Goal: Task Accomplishment & Management: Use online tool/utility

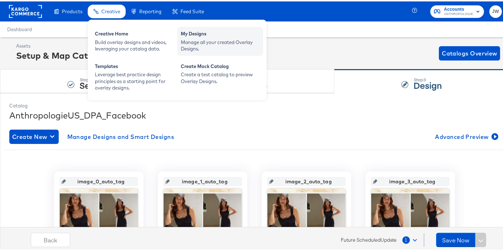
click at [229, 44] on div "Manage all your created Overlay Designs." at bounding box center [220, 44] width 79 height 13
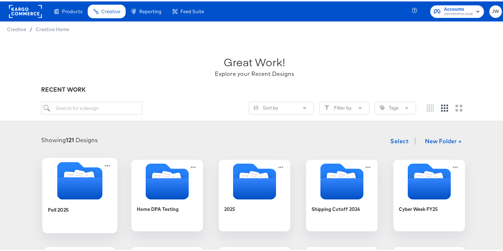
click at [103, 215] on div "Fall 2025" at bounding box center [80, 214] width 64 height 28
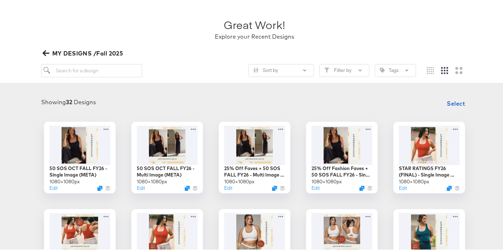
scroll to position [52, 0]
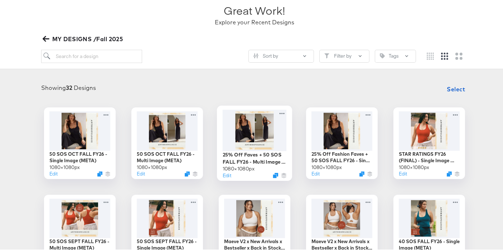
click at [273, 177] on div "25% Off Faves + 50 SOS FALL FY26 - Multi Image (META) 1080 × 1080 px Edit" at bounding box center [254, 141] width 75 height 75
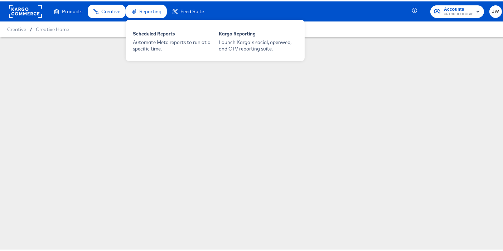
scroll to position [52, 0]
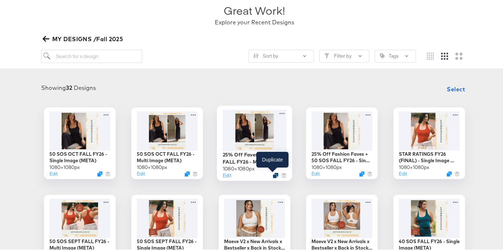
click at [273, 173] on icon "Duplicate" at bounding box center [275, 173] width 5 height 5
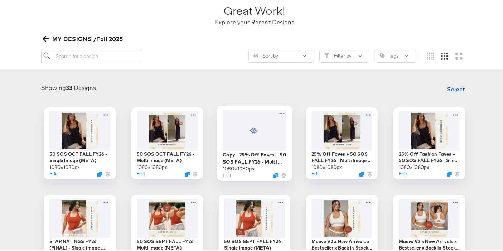
click at [225, 175] on button "Edit" at bounding box center [227, 174] width 9 height 7
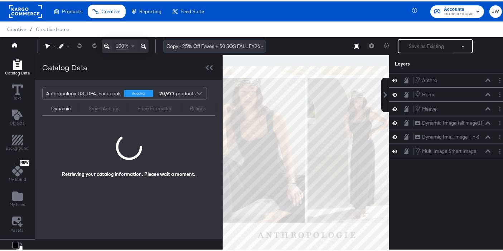
click at [182, 46] on input "Copy - 25% Off Faves + 50 SOS FALL FY26 - Multi Image (META)" at bounding box center [214, 44] width 103 height 13
click at [169, 46] on input "25% Off Faves + 50 SOS FALL FY26 - Multi Image (META)" at bounding box center [214, 44] width 103 height 13
click at [173, 47] on input "25% Off Faves + 50 SOS FALL FY26 - Multi Image (META)" at bounding box center [214, 44] width 103 height 13
click at [200, 48] on input "30% Off Faves + 50 SOS FALL FY26 - Multi Image (META)" at bounding box center [214, 44] width 103 height 13
click at [197, 47] on input "30% Off Faves + 50 SOS FALL FY26 - Multi Image (META)" at bounding box center [214, 44] width 103 height 13
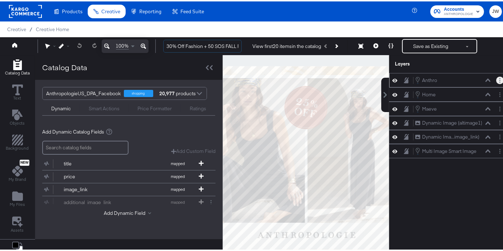
type input "30% Off Fashion + 50 SOS FALL FY26 - Multi Image (META)"
click at [496, 80] on button "Layer Options" at bounding box center [500, 79] width 8 height 8
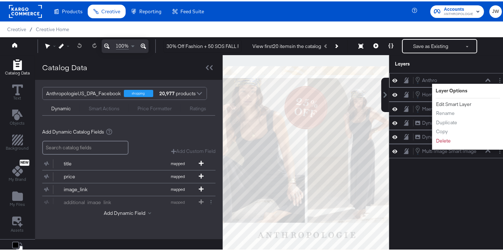
click at [455, 102] on button "Edit Smart Layer" at bounding box center [454, 103] width 36 height 8
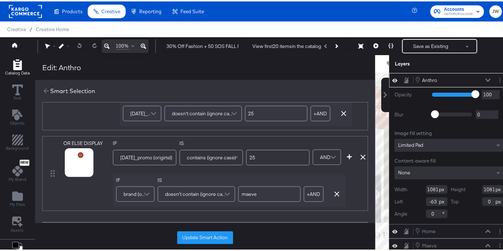
scroll to position [513, 0]
click at [258, 151] on input "25" at bounding box center [278, 155] width 64 height 16
type input "2"
type input "30"
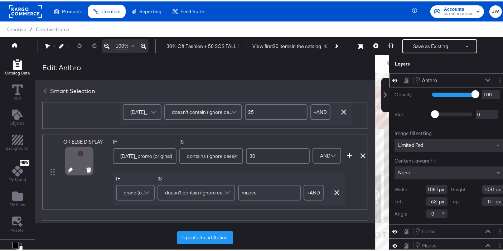
click at [69, 166] on icon at bounding box center [70, 168] width 5 height 5
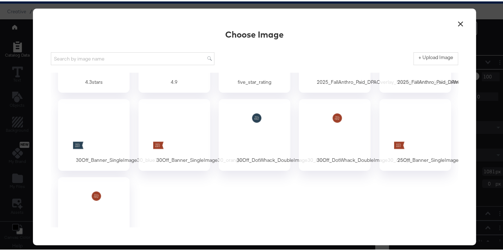
scroll to position [450, 0]
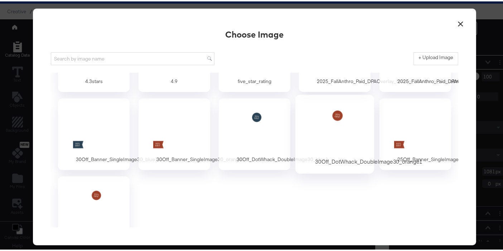
click at [354, 123] on div at bounding box center [335, 127] width 67 height 49
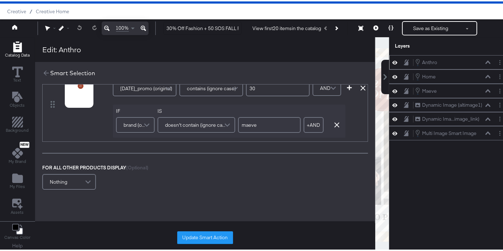
scroll to position [562, 0]
click at [198, 233] on button "Update Smart Action" at bounding box center [205, 236] width 56 height 13
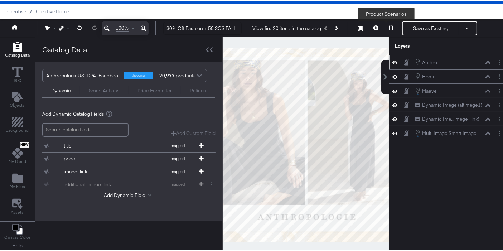
click at [389, 28] on icon at bounding box center [391, 26] width 5 height 5
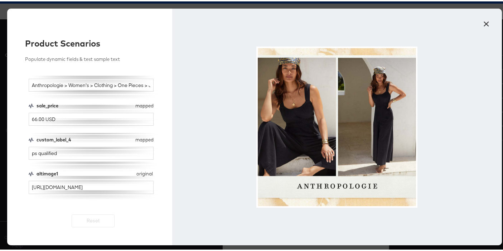
scroll to position [131, 0]
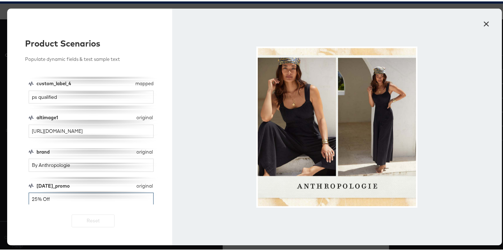
click at [33, 198] on input "25% Off" at bounding box center [91, 197] width 125 height 13
type input "30% Off"
click at [485, 22] on button "×" at bounding box center [486, 20] width 13 height 13
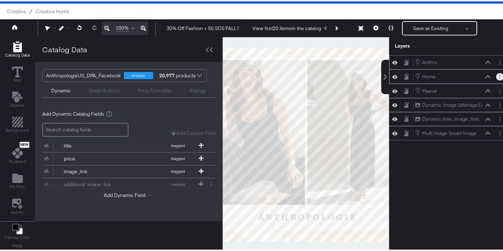
click at [496, 73] on button "Layer Options" at bounding box center [500, 76] width 8 height 8
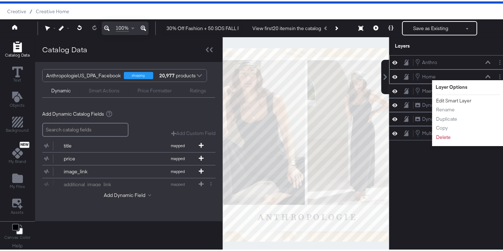
click at [451, 100] on button "Edit Smart Layer" at bounding box center [454, 100] width 36 height 8
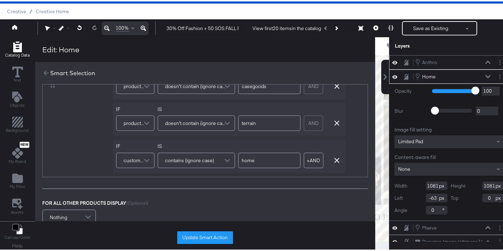
scroll to position [300, 0]
click at [213, 236] on button "Update Smart Action" at bounding box center [205, 236] width 56 height 13
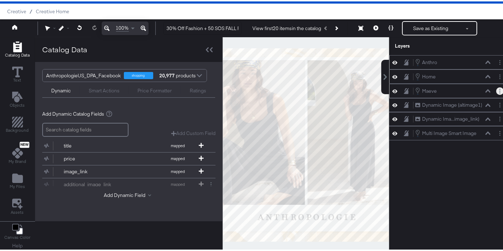
click at [496, 90] on button "Layer Options" at bounding box center [500, 90] width 8 height 8
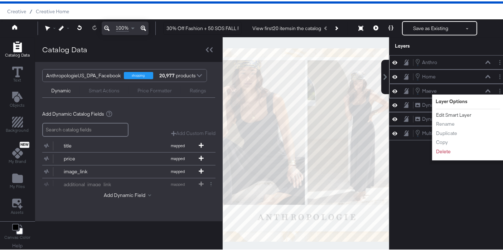
click at [451, 112] on button "Edit Smart Layer" at bounding box center [454, 114] width 36 height 8
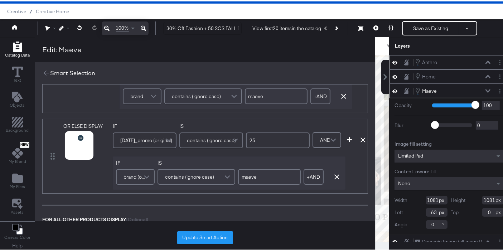
scroll to position [361, 0]
click at [259, 140] on input "25" at bounding box center [278, 141] width 64 height 16
type input "2"
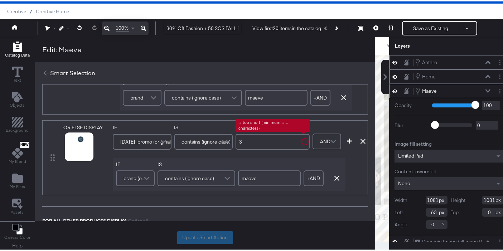
type input "30"
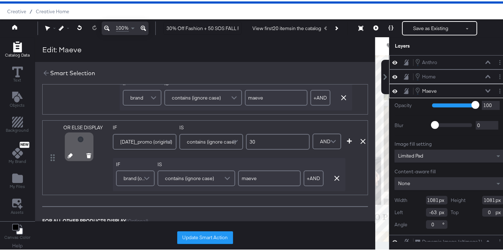
click at [68, 152] on icon at bounding box center [70, 154] width 5 height 5
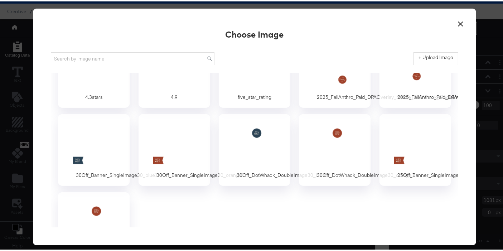
scroll to position [435, 0]
click at [255, 137] on div at bounding box center [254, 142] width 67 height 49
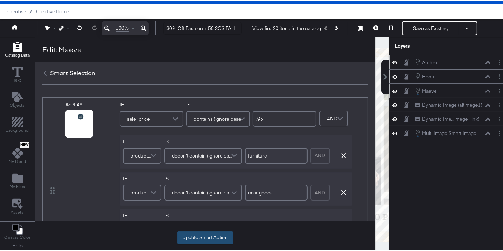
click at [209, 239] on button "Update Smart Action" at bounding box center [205, 236] width 56 height 13
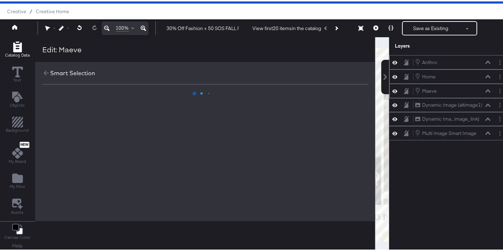
scroll to position [0, 0]
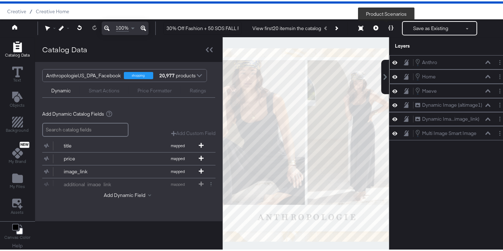
click at [389, 27] on icon at bounding box center [391, 26] width 5 height 5
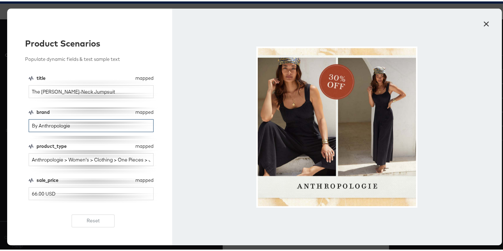
drag, startPoint x: 75, startPoint y: 127, endPoint x: 0, endPoint y: 141, distance: 76.2
click at [0, 141] on div "× Product Scenarios Populate dynamic fields & test sample text title mapped tit…" at bounding box center [254, 125] width 509 height 251
type input "maeve"
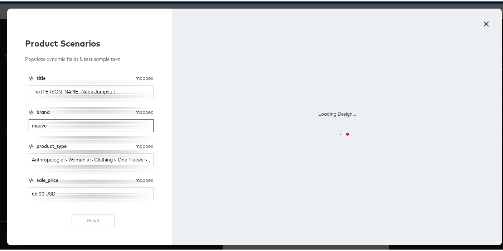
scroll to position [131, 0]
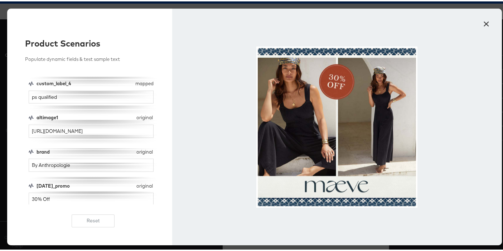
click at [485, 23] on button "×" at bounding box center [486, 20] width 13 height 13
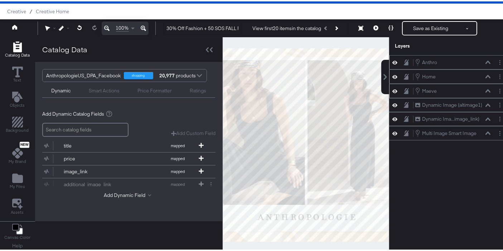
click at [496, 92] on div "[PERSON_NAME]" at bounding box center [449, 89] width 120 height 14
click at [500, 87] on circle "Layer Options" at bounding box center [500, 87] width 1 height 1
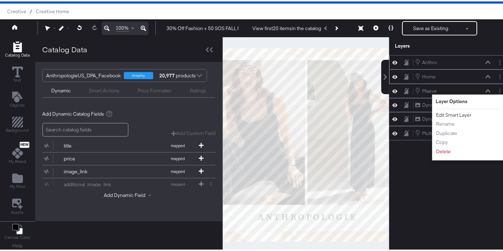
click at [451, 114] on button "Edit Smart Layer" at bounding box center [454, 114] width 36 height 8
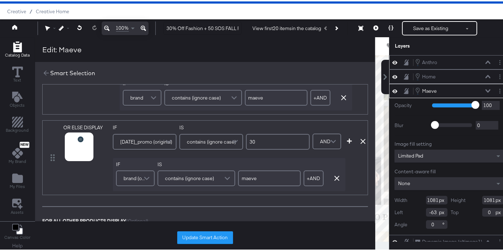
scroll to position [375, 0]
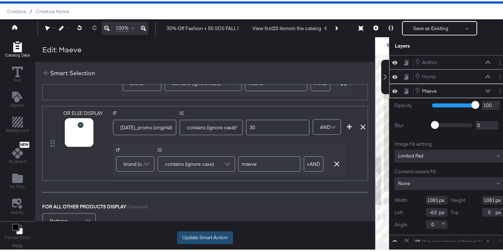
click at [212, 234] on button "Update Smart Action" at bounding box center [205, 236] width 56 height 13
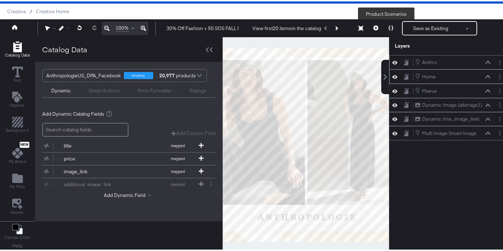
click at [389, 26] on icon at bounding box center [391, 26] width 5 height 5
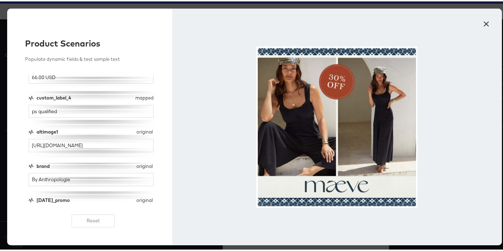
scroll to position [131, 0]
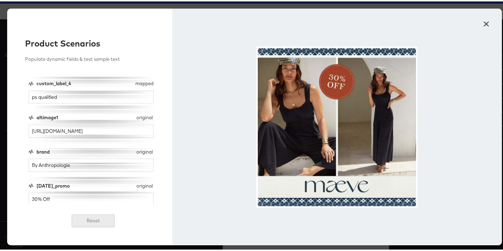
click at [91, 214] on button "Reset" at bounding box center [93, 219] width 43 height 13
type input "By Anthropologie"
type input "25% Off"
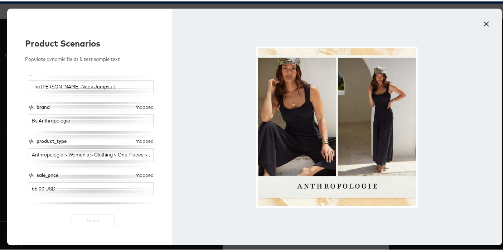
scroll to position [0, 0]
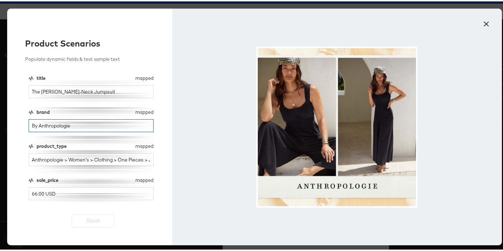
click at [73, 125] on input "By Anthropologie" at bounding box center [91, 124] width 125 height 13
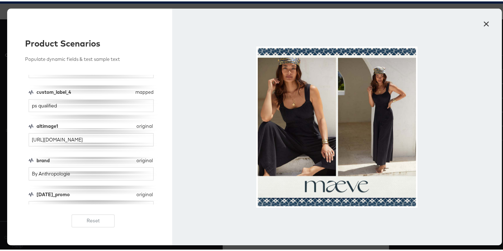
scroll to position [131, 0]
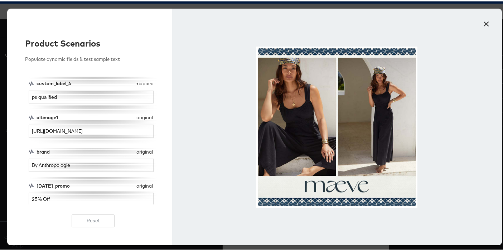
type input "maeve"
click at [34, 195] on input "25% Off" at bounding box center [91, 197] width 125 height 13
type input "30% Off"
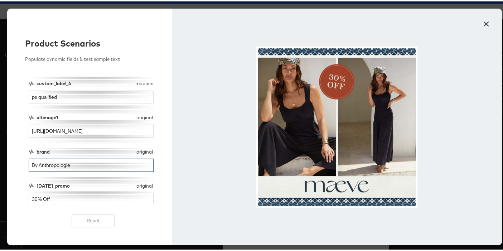
drag, startPoint x: 78, startPoint y: 163, endPoint x: 12, endPoint y: 160, distance: 66.0
click at [12, 160] on div "Product Scenarios Populate dynamic fields & test sample text title mapped title…" at bounding box center [89, 125] width 165 height 237
type input "maeve"
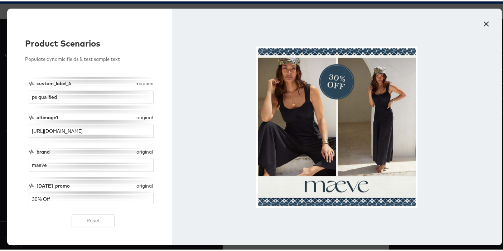
click at [486, 23] on button "×" at bounding box center [486, 20] width 13 height 13
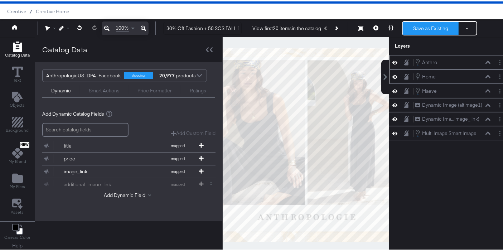
click at [426, 29] on button "Save as Existing" at bounding box center [431, 26] width 56 height 13
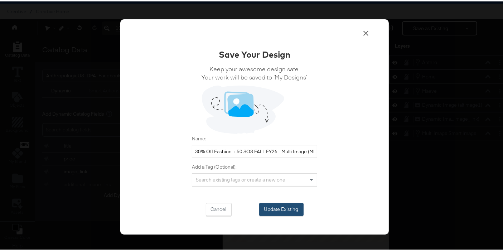
click at [284, 212] on button "Update Existing" at bounding box center [281, 208] width 44 height 13
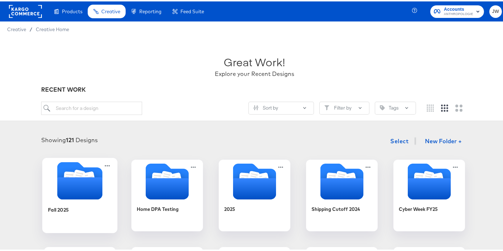
click at [65, 189] on icon "Folder" at bounding box center [79, 187] width 45 height 22
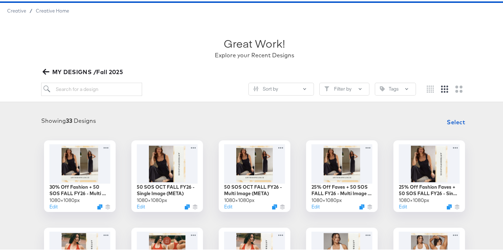
scroll to position [30, 0]
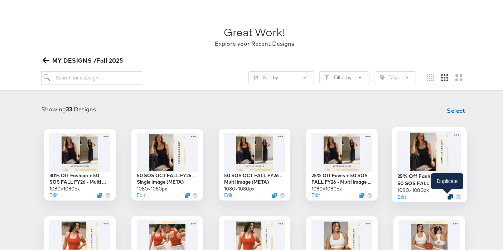
click at [448, 196] on icon "Duplicate" at bounding box center [450, 195] width 5 height 5
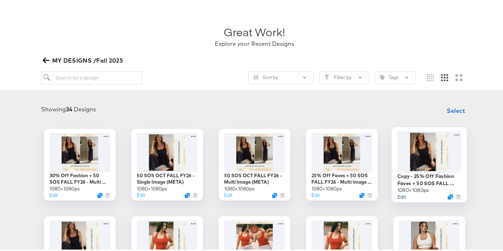
click at [399, 194] on button "Edit" at bounding box center [402, 195] width 9 height 7
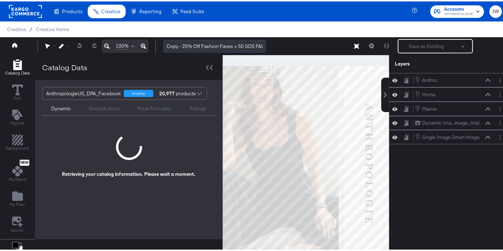
click at [183, 43] on input "Copy - 25% Off Fashion Faves + 50 SOS FALL FY26 - Single Image (META)" at bounding box center [214, 44] width 103 height 13
click at [171, 45] on input "25% Off Fashion Faves + 50 SOS FALL FY26 - Single Image (META)" at bounding box center [214, 44] width 103 height 13
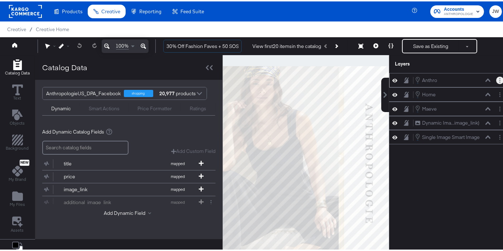
type input "30% Off Fashion Faves + 50 SOS FALL FY26 - Single Image (META)"
click at [496, 81] on button "Layer Options" at bounding box center [500, 79] width 8 height 8
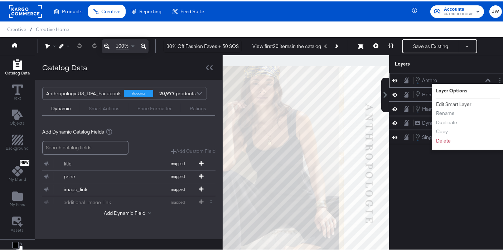
click at [455, 105] on button "Edit Smart Layer" at bounding box center [454, 103] width 36 height 8
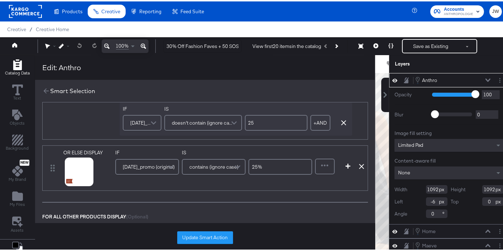
scroll to position [503, 0]
click at [139, 163] on span "[DATE]_promo (original)" at bounding box center [149, 165] width 52 height 12
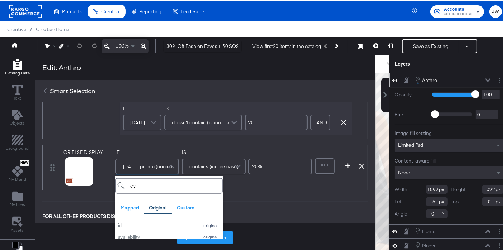
type input "cyb"
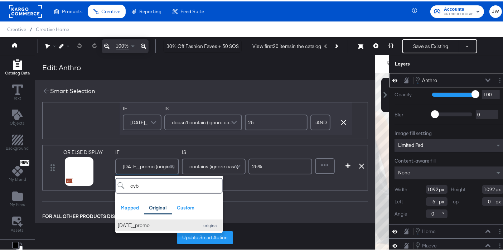
click at [136, 221] on div "[DATE]_promo" at bounding box center [156, 224] width 77 height 7
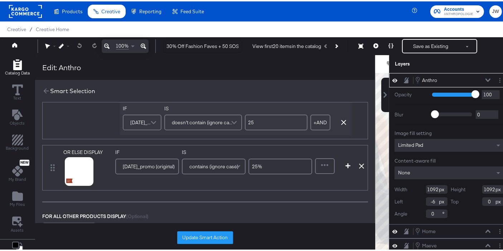
click at [256, 164] on input "25%" at bounding box center [281, 165] width 64 height 16
type input "30%"
click at [68, 177] on icon at bounding box center [70, 179] width 5 height 5
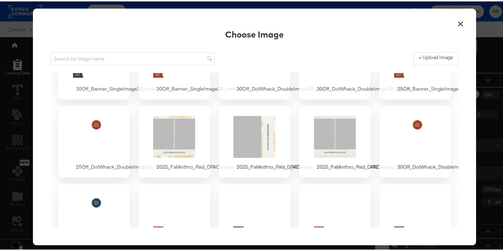
scroll to position [480, 0]
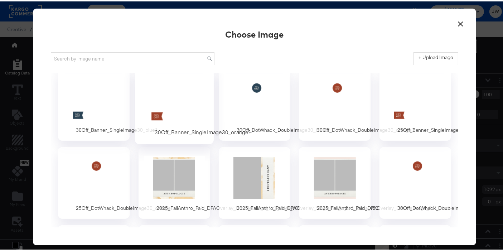
click at [200, 109] on div at bounding box center [174, 98] width 67 height 49
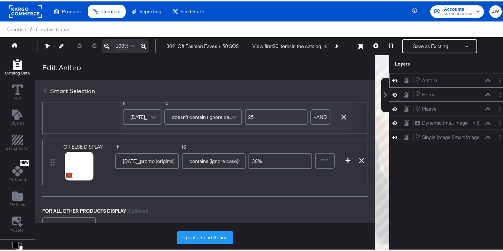
scroll to position [534, 0]
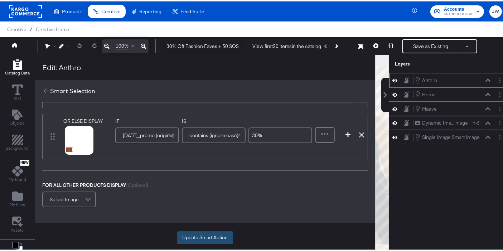
click at [216, 236] on button "Update Smart Action" at bounding box center [205, 236] width 56 height 13
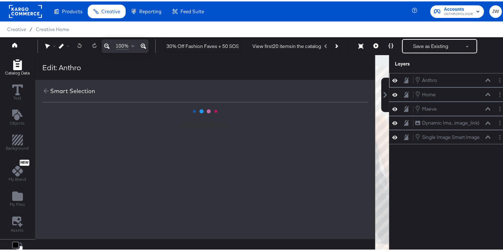
scroll to position [0, 0]
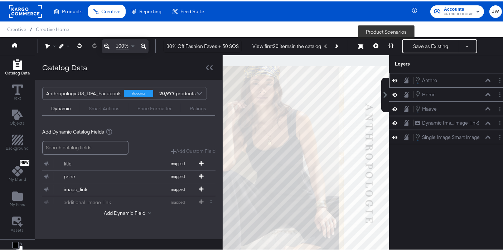
click at [389, 44] on icon at bounding box center [391, 44] width 5 height 5
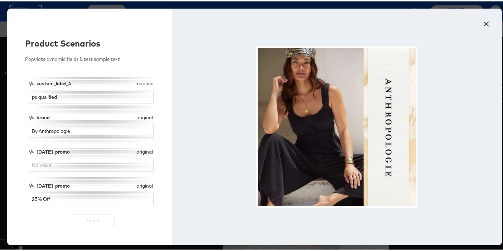
scroll to position [18, 0]
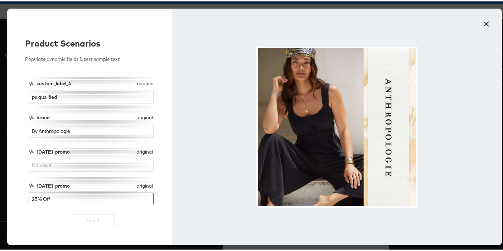
click at [57, 195] on input "25% Off" at bounding box center [91, 197] width 125 height 13
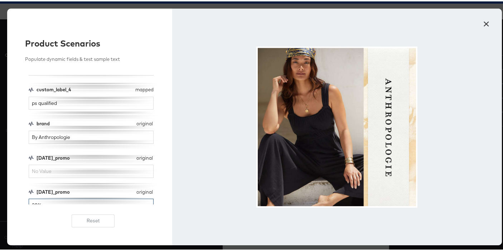
scroll to position [131, 0]
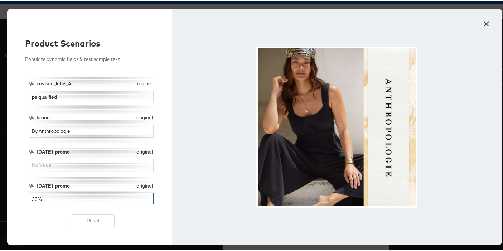
type input "30%"
click at [483, 25] on button "×" at bounding box center [486, 20] width 13 height 13
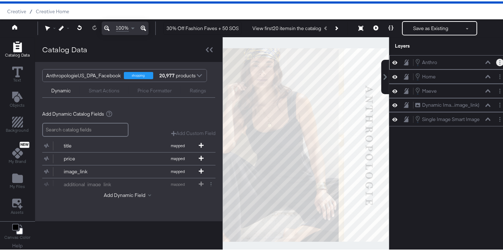
click at [500, 59] on circle "Layer Options" at bounding box center [500, 59] width 1 height 1
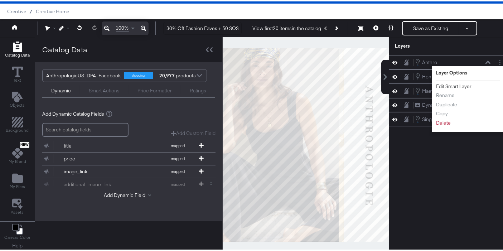
click at [449, 84] on button "Edit Smart Layer" at bounding box center [454, 85] width 36 height 8
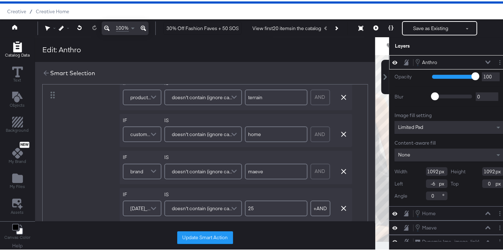
scroll to position [496, 0]
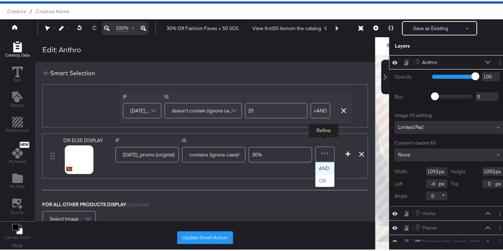
click at [324, 149] on div at bounding box center [325, 153] width 18 height 14
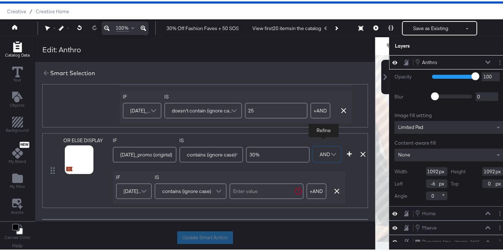
scroll to position [526, 0]
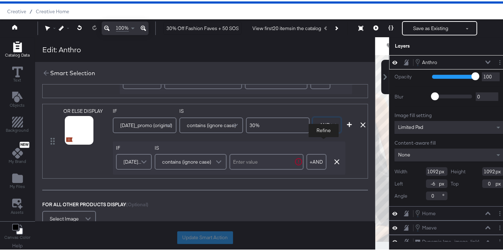
click at [131, 161] on span "[DATE]_promo (original)" at bounding box center [133, 160] width 19 height 12
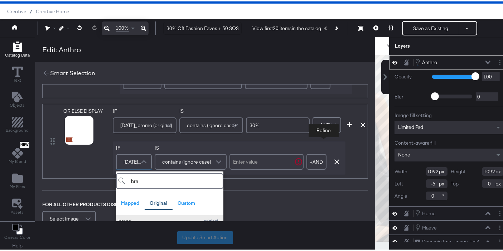
type input "bra"
click at [132, 217] on div "brand" at bounding box center [157, 219] width 77 height 7
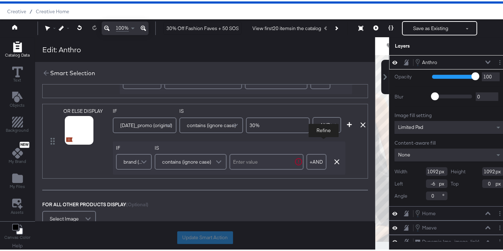
click at [189, 158] on span "contains (ignore case)" at bounding box center [186, 160] width 49 height 12
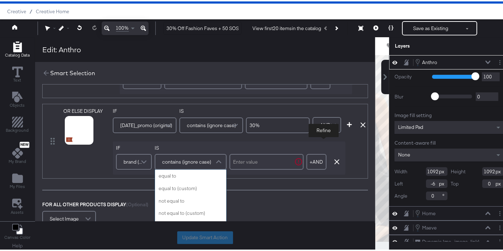
scroll to position [286, 0]
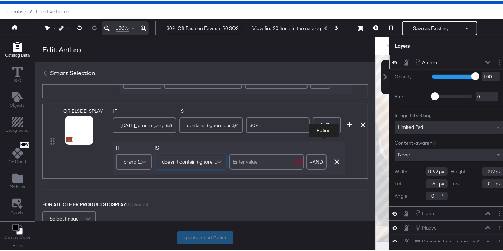
click at [252, 158] on input "text" at bounding box center [267, 161] width 74 height 16
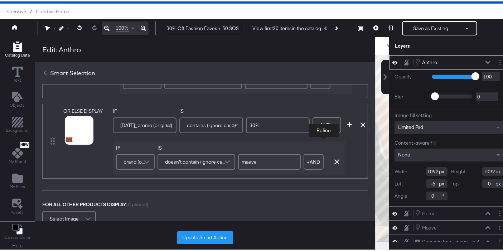
type input "maeve"
click at [265, 121] on input "30%" at bounding box center [278, 124] width 64 height 16
type input "30"
click at [215, 231] on button "Update Smart Action" at bounding box center [205, 236] width 56 height 13
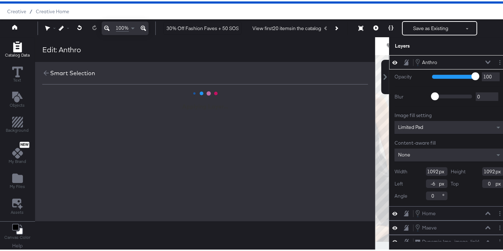
scroll to position [0, 0]
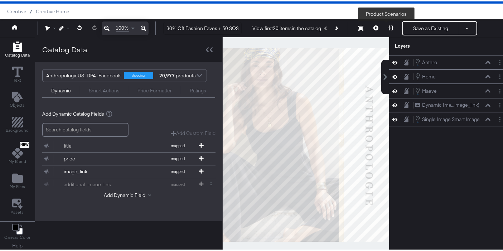
click at [384, 28] on button at bounding box center [391, 27] width 15 height 14
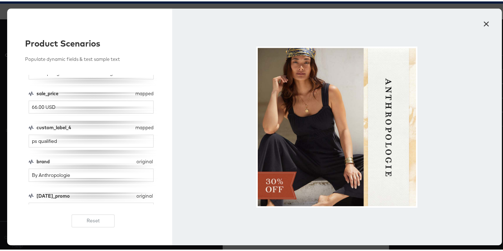
scroll to position [131, 0]
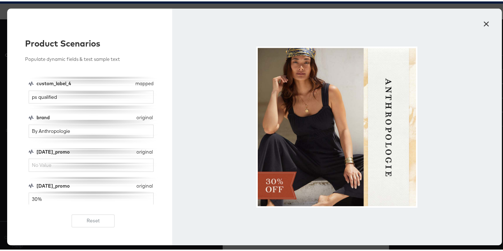
click at [486, 21] on button "×" at bounding box center [486, 20] width 13 height 13
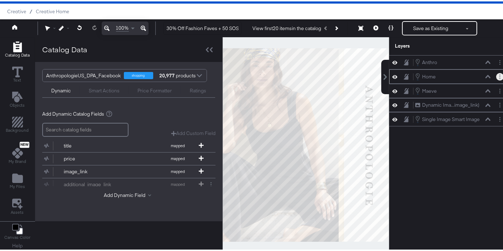
click at [496, 77] on button "Layer Options" at bounding box center [500, 76] width 8 height 8
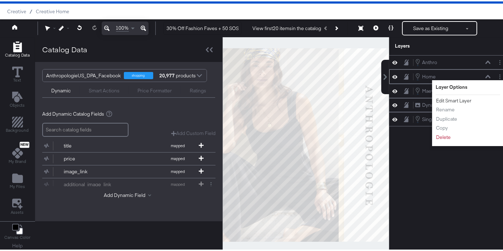
click at [456, 100] on button "Edit Smart Layer" at bounding box center [454, 100] width 36 height 8
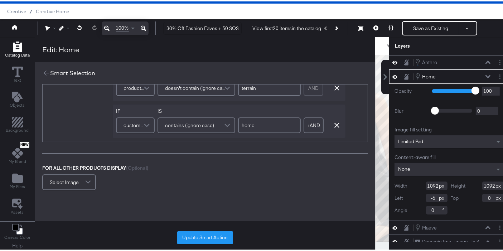
scroll to position [334, 0]
click at [212, 236] on button "Update Smart Action" at bounding box center [205, 236] width 56 height 13
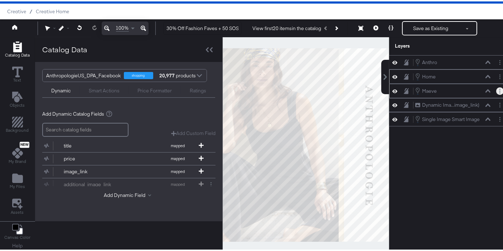
click at [496, 88] on button "Layer Options" at bounding box center [500, 90] width 8 height 8
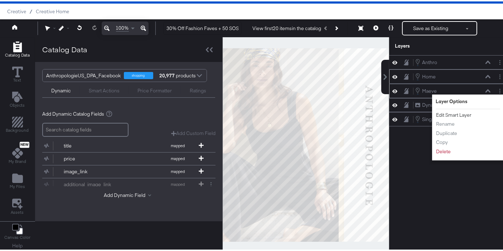
click at [458, 112] on button "Edit Smart Layer" at bounding box center [454, 114] width 36 height 8
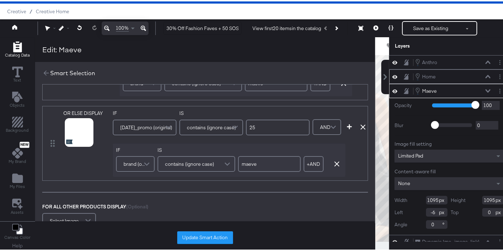
scroll to position [376, 0]
click at [270, 123] on input "25" at bounding box center [278, 125] width 64 height 16
type input "2"
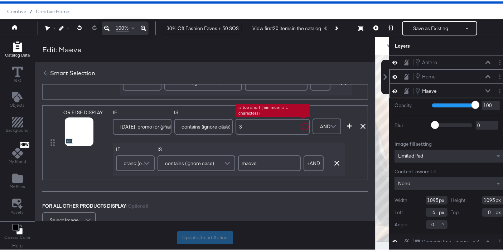
type input "30"
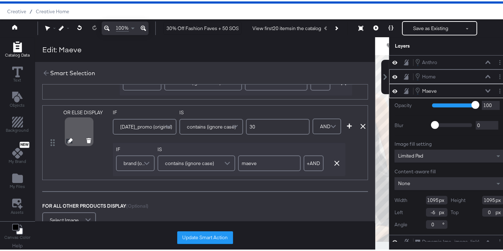
click at [68, 137] on icon at bounding box center [70, 139] width 5 height 5
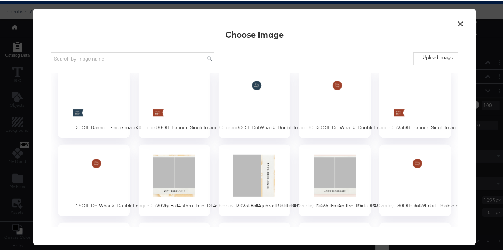
scroll to position [481, 0]
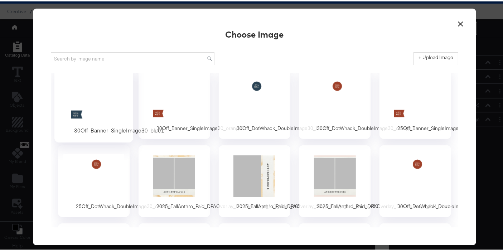
click at [89, 102] on div at bounding box center [94, 96] width 67 height 49
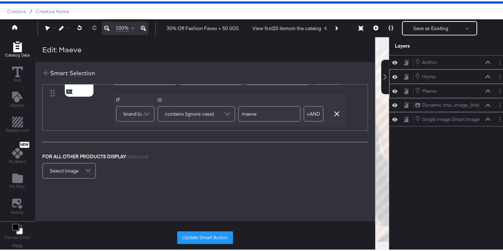
scroll to position [433, 0]
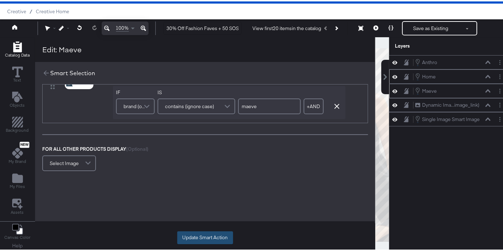
click at [205, 235] on button "Update Smart Action" at bounding box center [205, 236] width 56 height 13
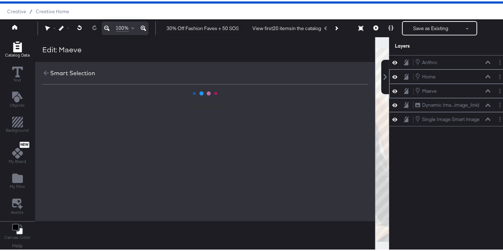
scroll to position [0, 0]
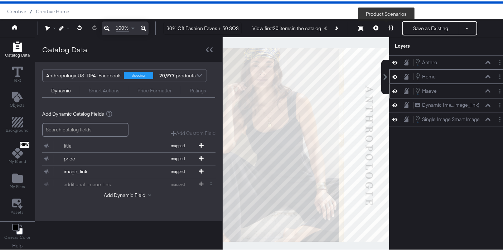
click at [387, 30] on button at bounding box center [391, 27] width 15 height 14
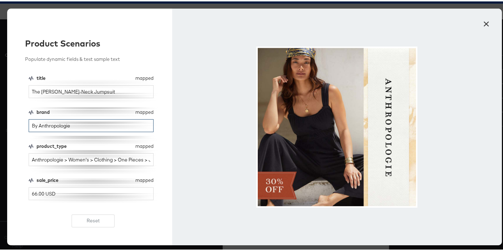
click at [98, 129] on input "By Anthropologie" at bounding box center [91, 124] width 125 height 13
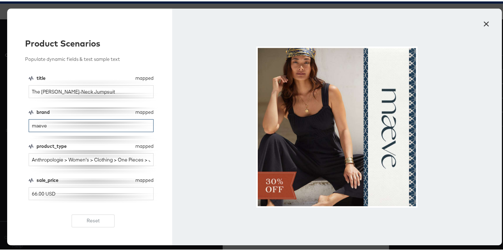
scroll to position [111, 0]
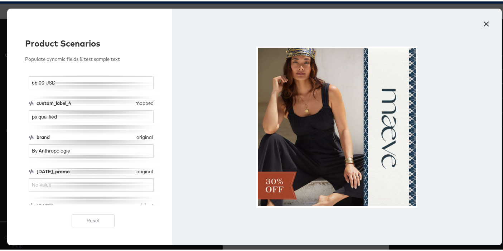
type input "maeve"
click at [82, 150] on input "By Anthropologie" at bounding box center [91, 149] width 125 height 13
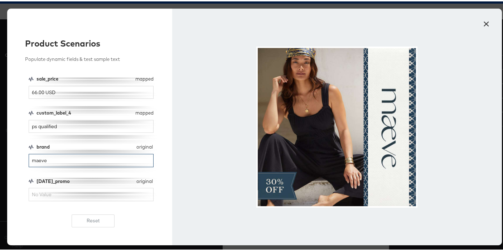
scroll to position [131, 0]
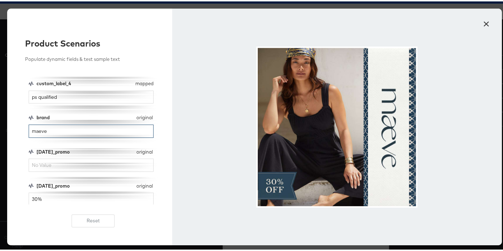
type input "maeve"
click at [483, 21] on button "×" at bounding box center [486, 20] width 13 height 13
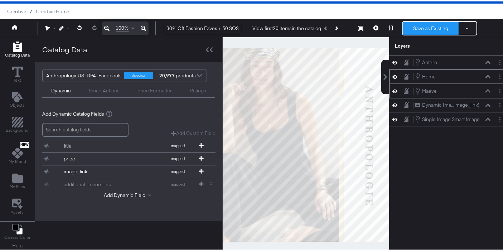
click at [420, 24] on button "Save as Existing" at bounding box center [431, 26] width 56 height 13
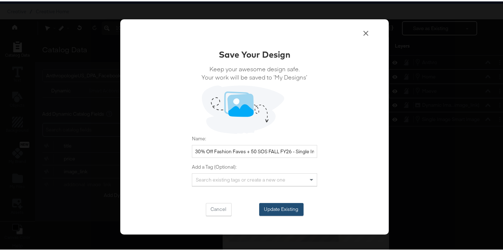
click at [291, 206] on button "Update Existing" at bounding box center [281, 208] width 44 height 13
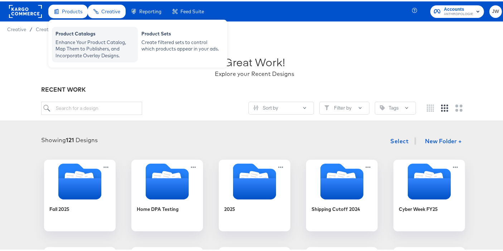
click at [86, 40] on div "Enhance Your Product Catalog, Map Them to Publishers, and Incorporate Overlay D…" at bounding box center [95, 48] width 79 height 20
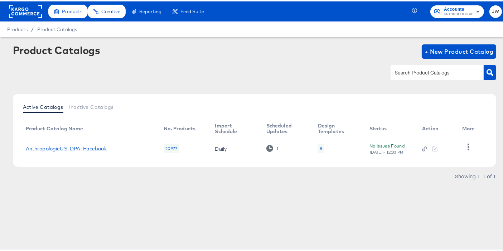
click at [87, 144] on link "AnthropologieUS_DPA_Facebook" at bounding box center [66, 147] width 81 height 6
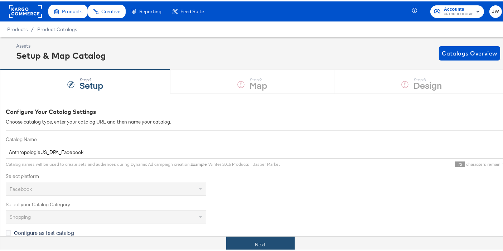
click at [256, 243] on button "Next" at bounding box center [260, 243] width 68 height 16
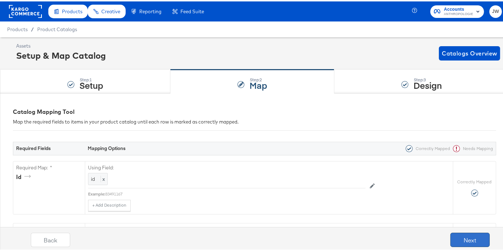
click at [469, 237] on button "Next" at bounding box center [470, 238] width 39 height 14
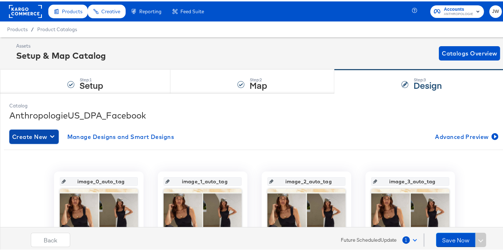
click at [51, 134] on icon "button" at bounding box center [52, 135] width 4 height 3
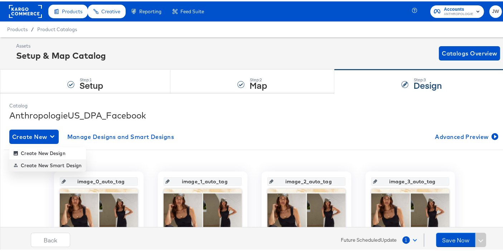
click at [59, 164] on div "Create New Smart Design" at bounding box center [48, 164] width 68 height 6
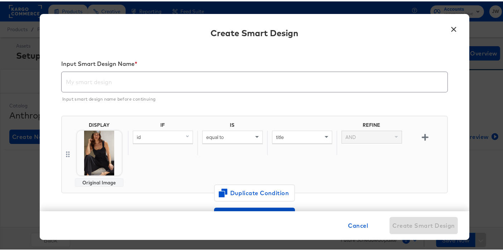
click at [91, 78] on input "text" at bounding box center [255, 78] width 386 height 20
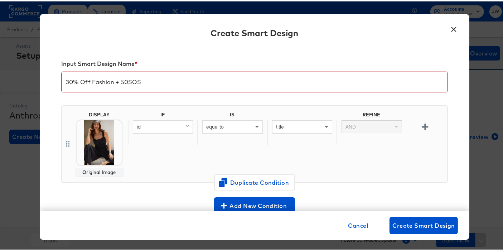
type input "30% Off Fashion + 50SOS"
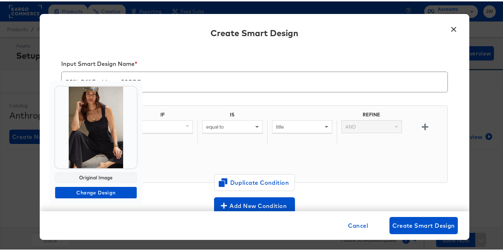
click at [100, 136] on img at bounding box center [96, 126] width 82 height 82
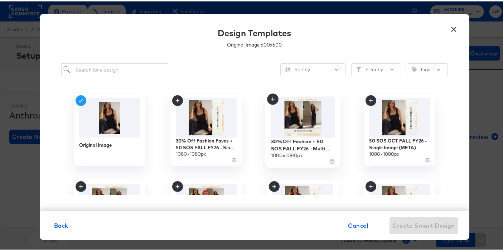
click at [304, 124] on img at bounding box center [303, 115] width 64 height 41
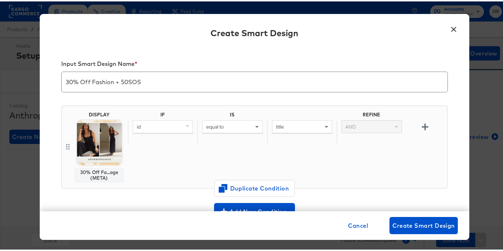
click at [165, 128] on div "id" at bounding box center [162, 125] width 59 height 12
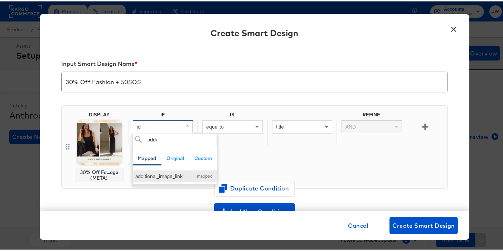
type input "addi"
click at [169, 174] on div "additional_image_link" at bounding box center [162, 175] width 54 height 7
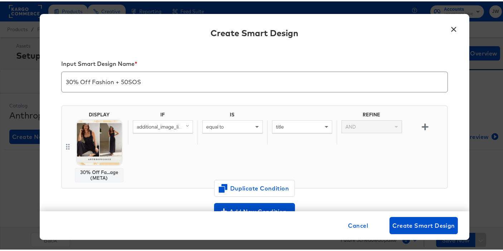
click at [226, 129] on div "equal to" at bounding box center [232, 125] width 59 height 12
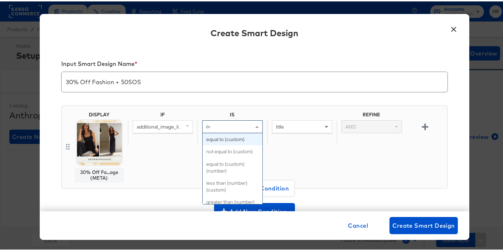
type input "con"
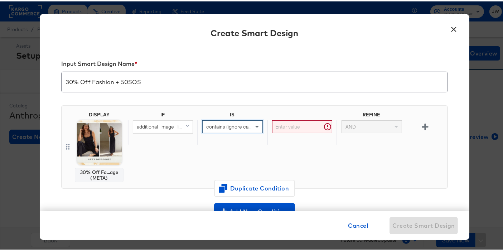
click at [283, 126] on input "text" at bounding box center [302, 125] width 60 height 13
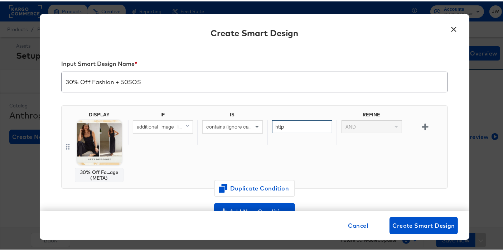
type input "http"
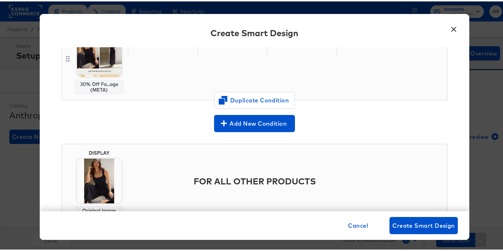
scroll to position [115, 0]
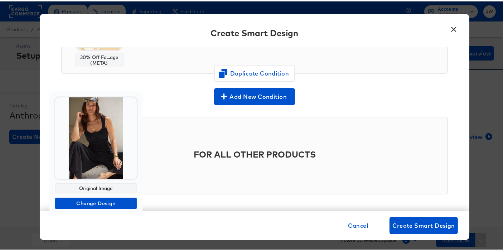
click at [101, 154] on div at bounding box center [96, 137] width 82 height 82
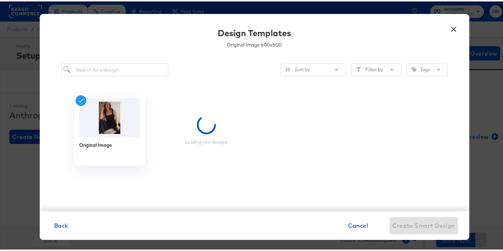
scroll to position [0, 0]
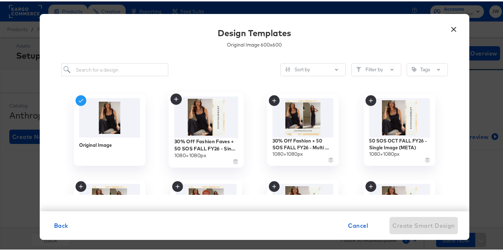
click at [214, 120] on img at bounding box center [206, 115] width 64 height 41
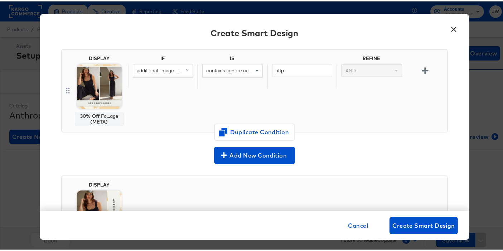
scroll to position [58, 0]
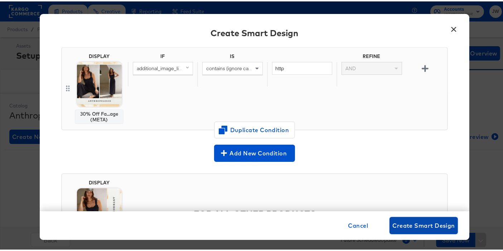
click at [421, 223] on span "Create Smart Design" at bounding box center [424, 224] width 63 height 10
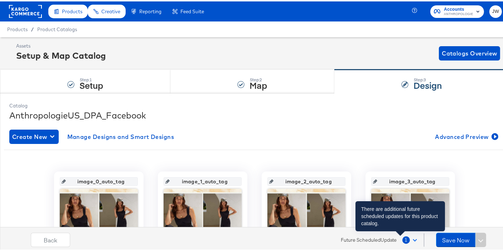
click at [403, 239] on div "1" at bounding box center [407, 239] width 8 height 8
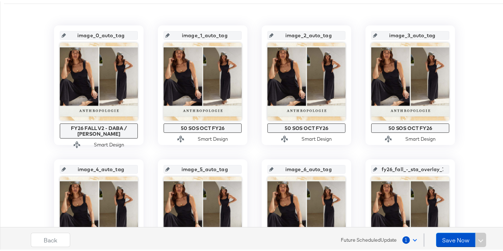
scroll to position [157, 0]
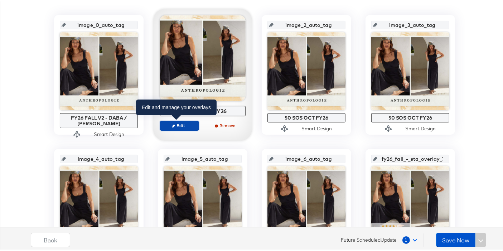
click at [179, 125] on span "Edit" at bounding box center [179, 123] width 33 height 5
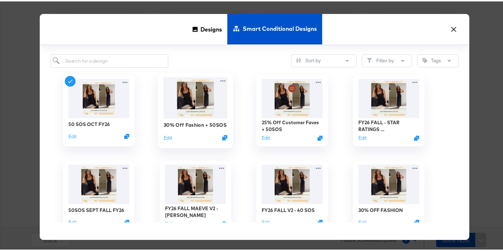
click at [198, 99] on img at bounding box center [196, 96] width 64 height 41
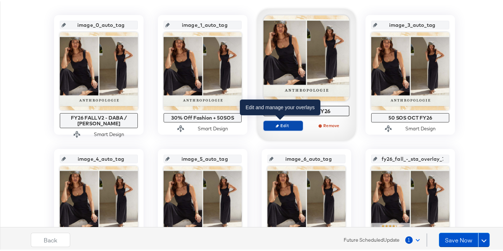
click at [283, 124] on span "Edit" at bounding box center [283, 123] width 33 height 5
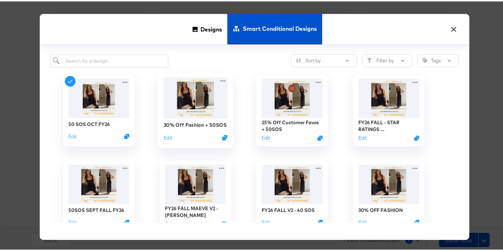
click at [208, 105] on img at bounding box center [196, 96] width 64 height 41
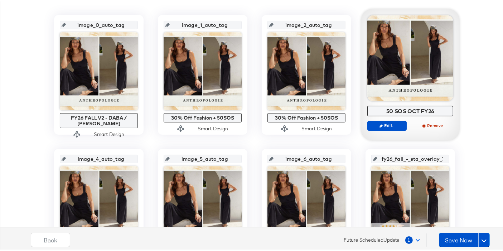
click at [379, 128] on div "Edit Remove" at bounding box center [411, 127] width 86 height 16
click at [380, 124] on icon "button" at bounding box center [381, 124] width 3 height 3
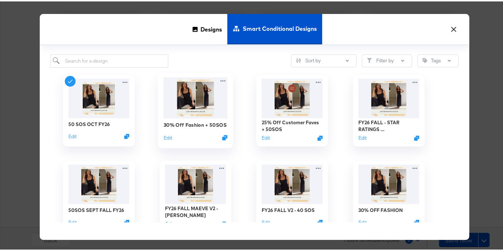
click at [188, 118] on div "30% Off Fashion + 50SOS Edit" at bounding box center [196, 129] width 64 height 25
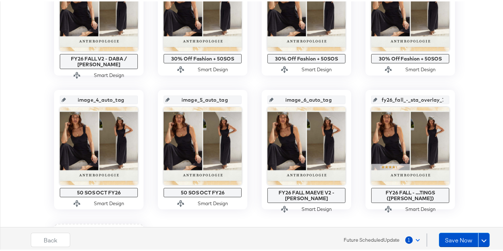
scroll to position [216, 0]
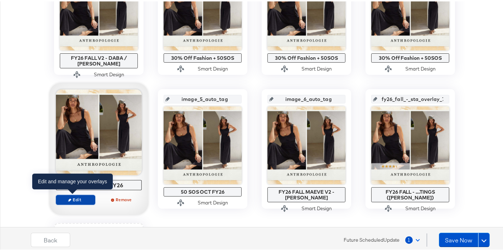
click at [76, 199] on span "Edit" at bounding box center [75, 198] width 33 height 5
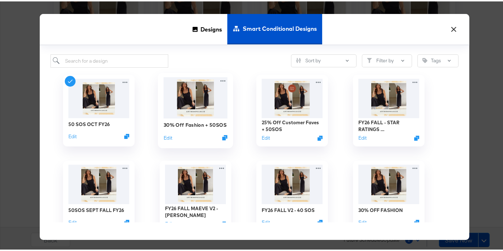
click at [191, 106] on img at bounding box center [196, 96] width 64 height 41
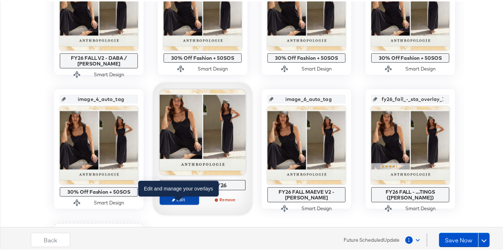
click at [181, 199] on span "Edit" at bounding box center [179, 198] width 33 height 5
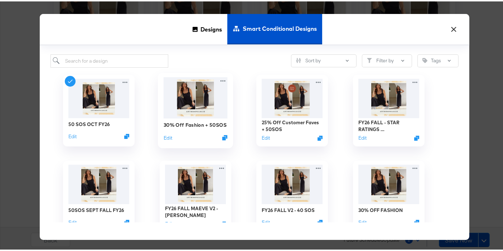
click at [203, 100] on img at bounding box center [196, 96] width 64 height 41
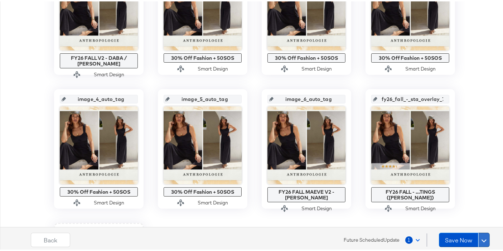
click at [482, 238] on span at bounding box center [484, 238] width 5 height 5
click at [475, 223] on div "Schedule Save" at bounding box center [467, 224] width 33 height 7
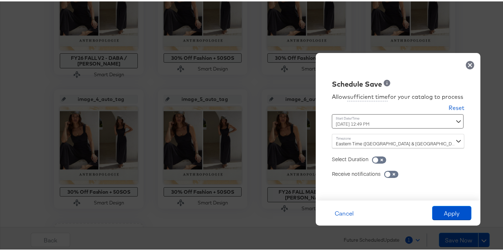
click at [452, 121] on div "Time : [DATE] 12:49 PM ‹ [DATE] › Su Mo Tu We Th Fr Sa 28 29 30 1 2 3 4 5 6 7 8…" at bounding box center [398, 123] width 133 height 20
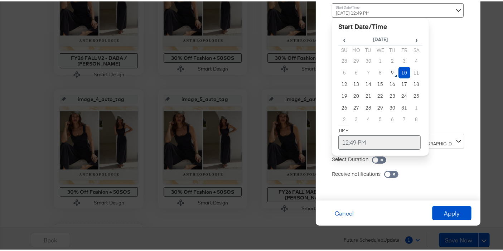
click at [351, 138] on td "12:49 PM" at bounding box center [380, 141] width 82 height 14
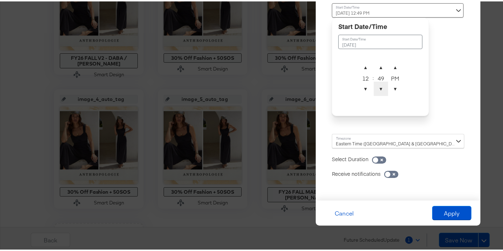
click at [375, 90] on span "▼" at bounding box center [381, 87] width 14 height 14
click at [375, 66] on span "▲" at bounding box center [381, 66] width 14 height 14
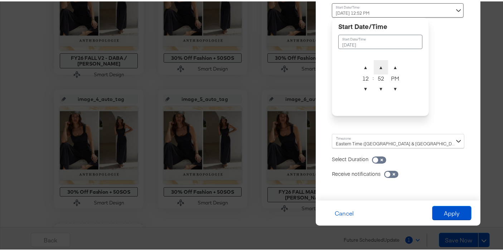
click at [375, 66] on span "▲" at bounding box center [381, 66] width 14 height 14
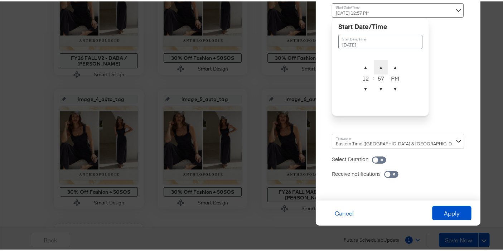
click at [375, 66] on span "▲" at bounding box center [381, 66] width 14 height 14
type input "[DATE] 12:01 AM"
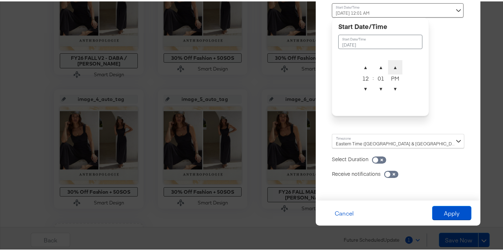
click at [390, 65] on span "▲" at bounding box center [395, 66] width 14 height 14
click at [459, 213] on button "Apply" at bounding box center [451, 212] width 39 height 14
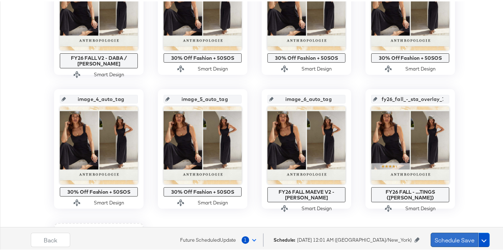
click at [453, 241] on button "Schedule Save" at bounding box center [455, 238] width 48 height 14
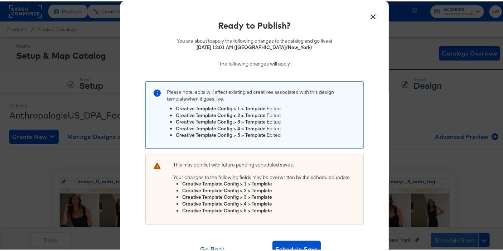
scroll to position [29, 0]
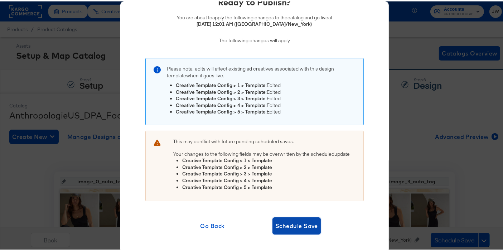
click at [282, 220] on span "Schedule Save" at bounding box center [296, 225] width 43 height 10
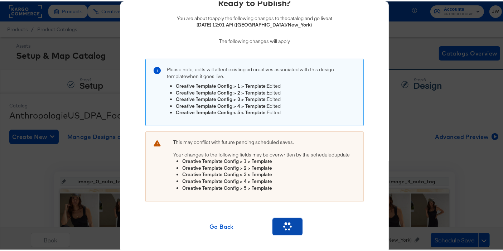
scroll to position [0, 0]
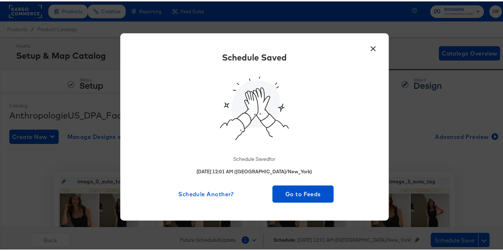
click at [371, 47] on button "×" at bounding box center [373, 45] width 13 height 13
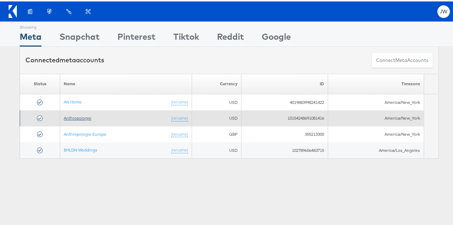
click at [70, 116] on link "Anthropologie" at bounding box center [78, 116] width 28 height 5
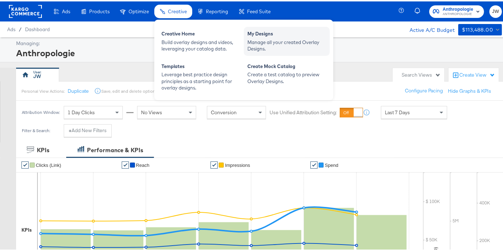
click at [259, 34] on div "My Designs" at bounding box center [287, 33] width 79 height 9
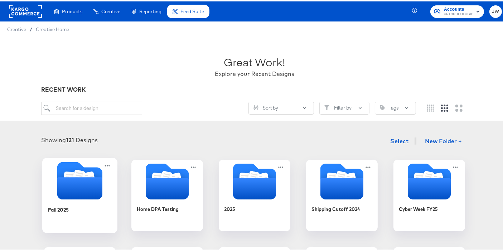
click at [91, 201] on div "Fall 2025" at bounding box center [80, 214] width 64 height 28
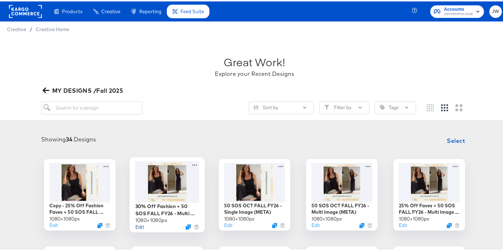
click at [138, 226] on button "Edit" at bounding box center [139, 225] width 9 height 7
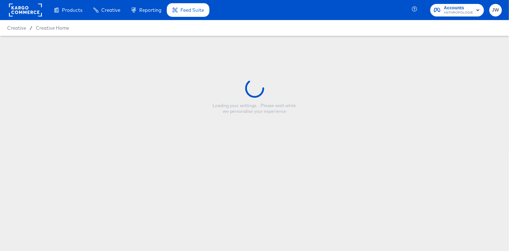
type input "30% Off Fashion + 50 SOS FALL FY26 - Multi Image (META)"
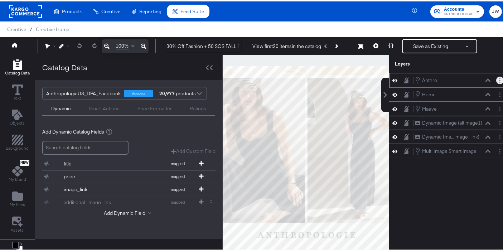
click at [500, 78] on circle "Layer Options" at bounding box center [500, 78] width 1 height 1
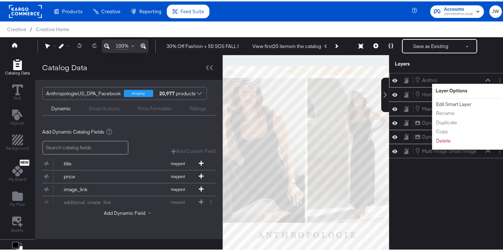
click at [460, 101] on button "Edit Smart Layer" at bounding box center [454, 103] width 36 height 8
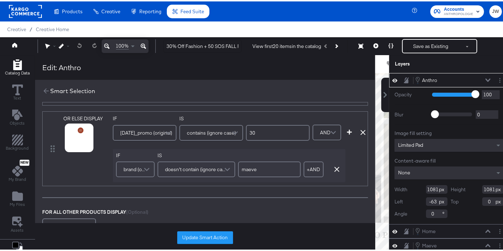
scroll to position [536, 0]
click at [220, 236] on button "Update Smart Action" at bounding box center [205, 236] width 56 height 13
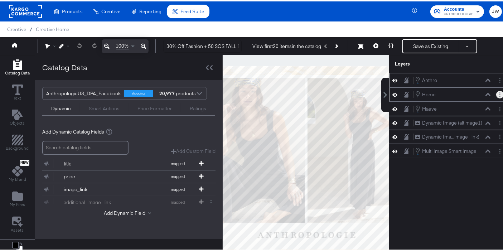
click at [496, 93] on button "Layer Options" at bounding box center [500, 94] width 8 height 8
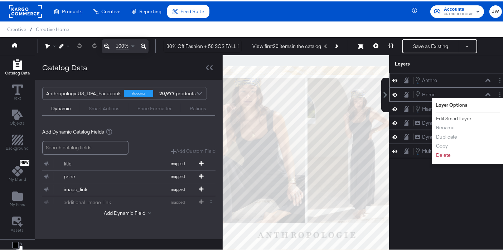
click at [454, 117] on button "Edit Smart Layer" at bounding box center [454, 118] width 36 height 8
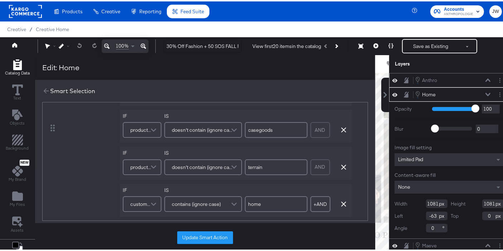
scroll to position [63, 0]
